Goal: Complete application form

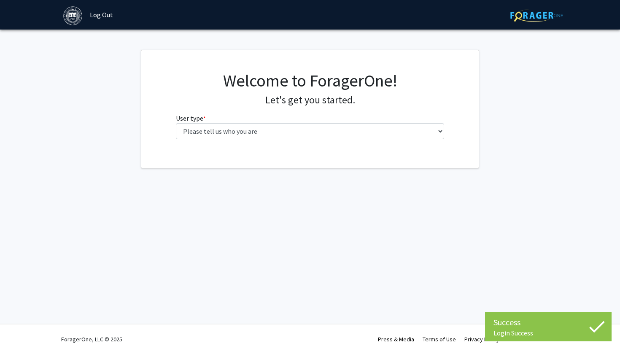
click at [255, 139] on div "Welcome to ForagerOne! Let's get you started. User type * required Please tell …" at bounding box center [310, 108] width 281 height 76
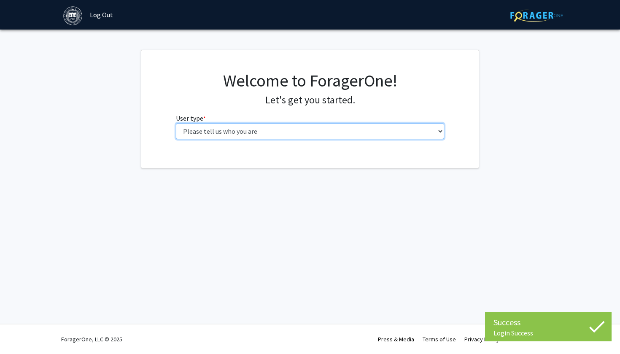
select select "1: undergrad"
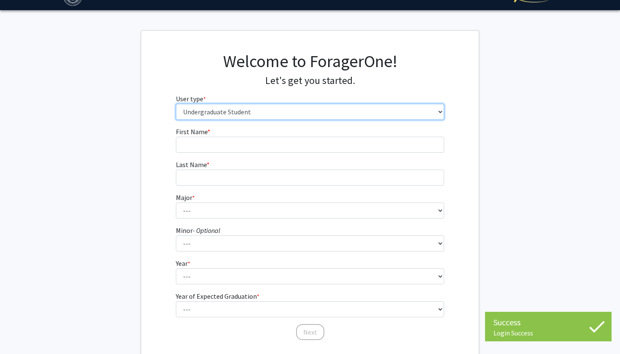
scroll to position [25, 0]
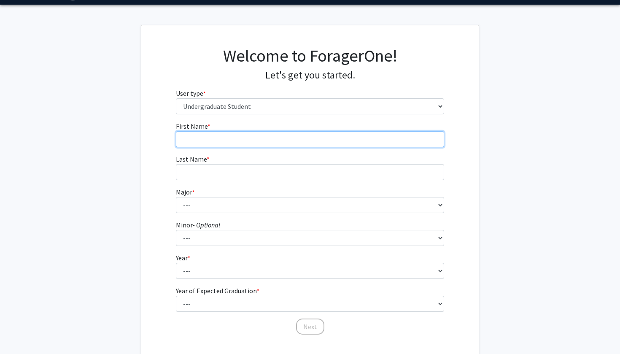
click at [372, 135] on input "First Name * required" at bounding box center [310, 139] width 269 height 16
type input "Asmi"
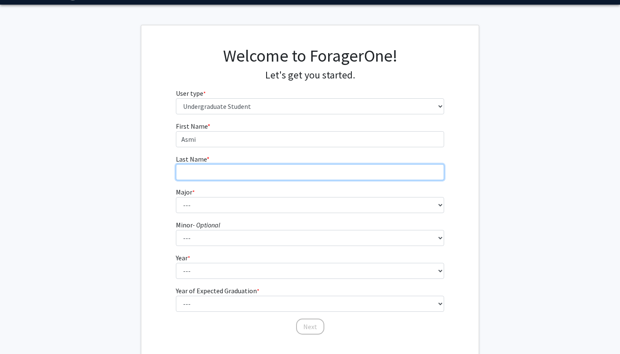
click at [364, 169] on input "Last Name * required" at bounding box center [310, 172] width 269 height 16
type input "[PERSON_NAME]"
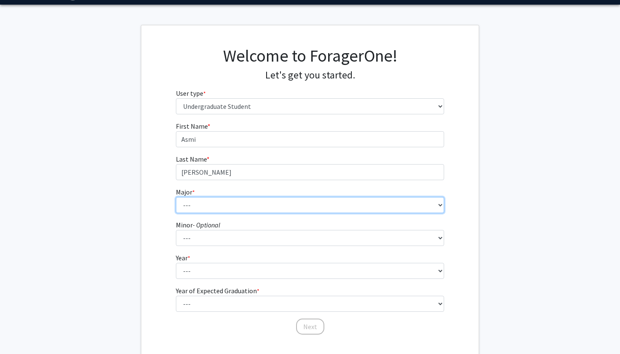
select select "8: 574"
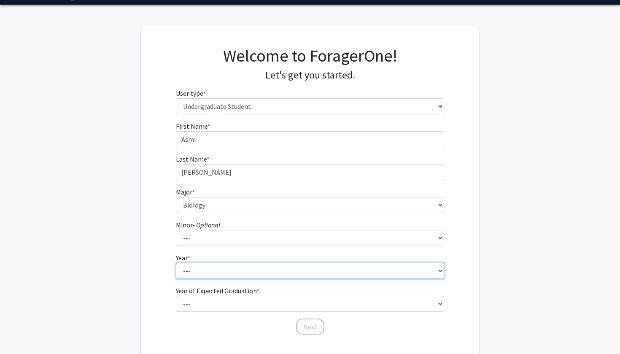
select select "2: sophomore"
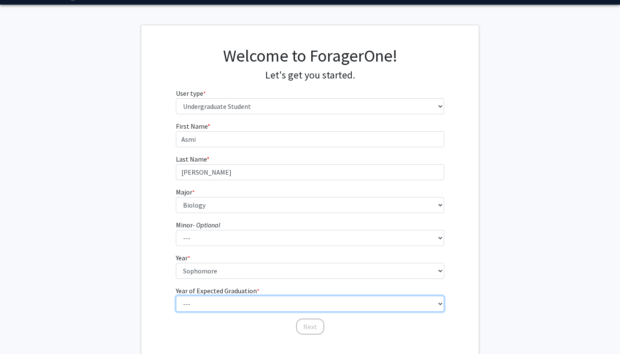
select select "4: 2028"
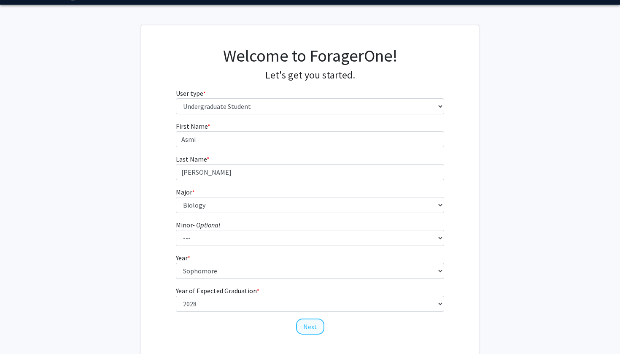
click at [303, 324] on button "Next" at bounding box center [310, 327] width 28 height 16
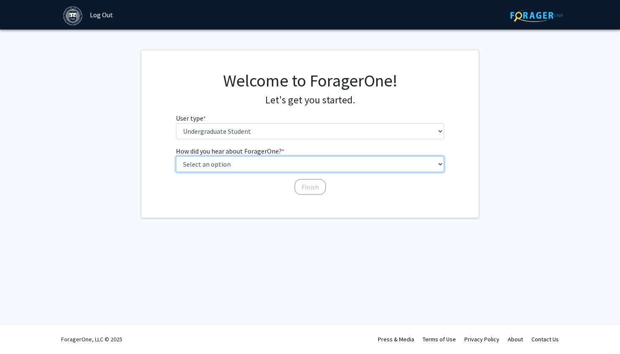
select select "3: university_website"
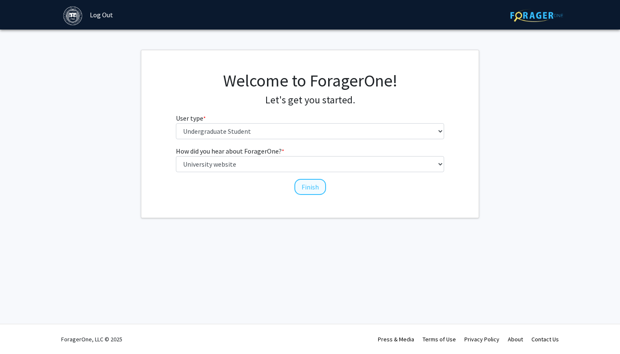
click at [307, 185] on button "Finish" at bounding box center [311, 187] width 32 height 16
